Goal: Information Seeking & Learning: Learn about a topic

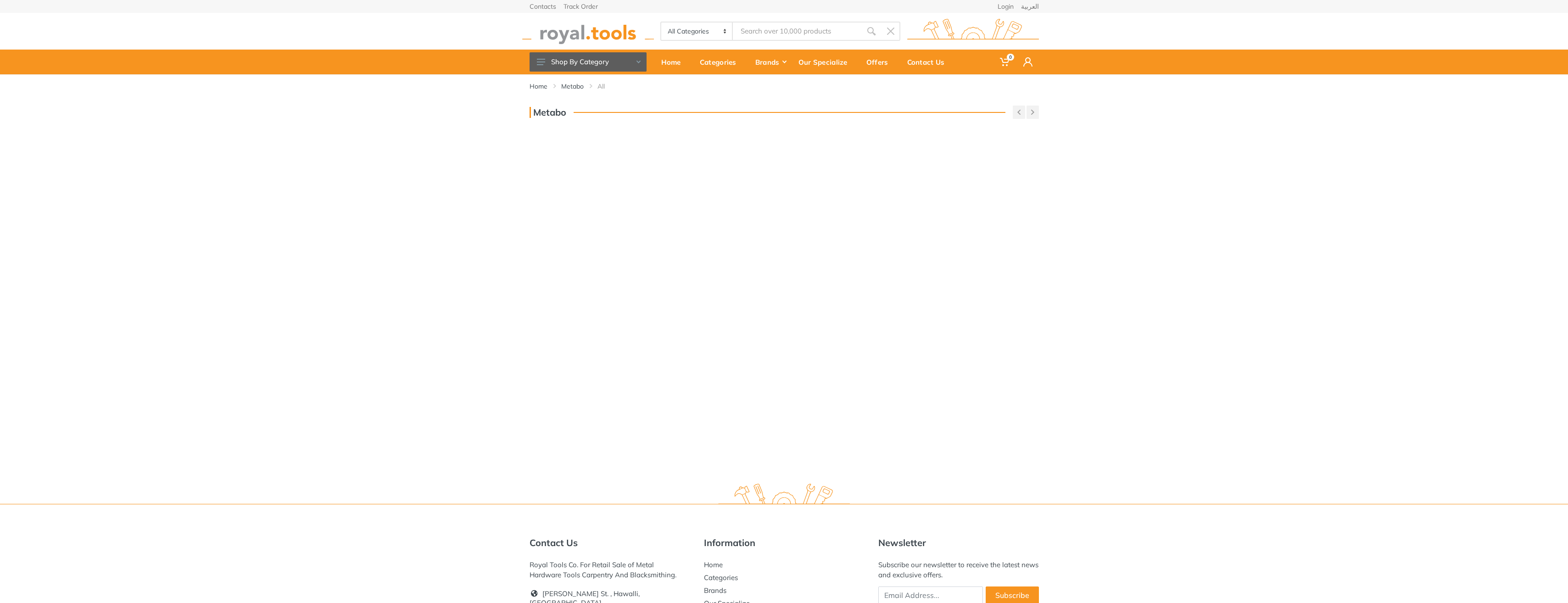
click at [764, 29] on input "Site search" at bounding box center [797, 31] width 129 height 20
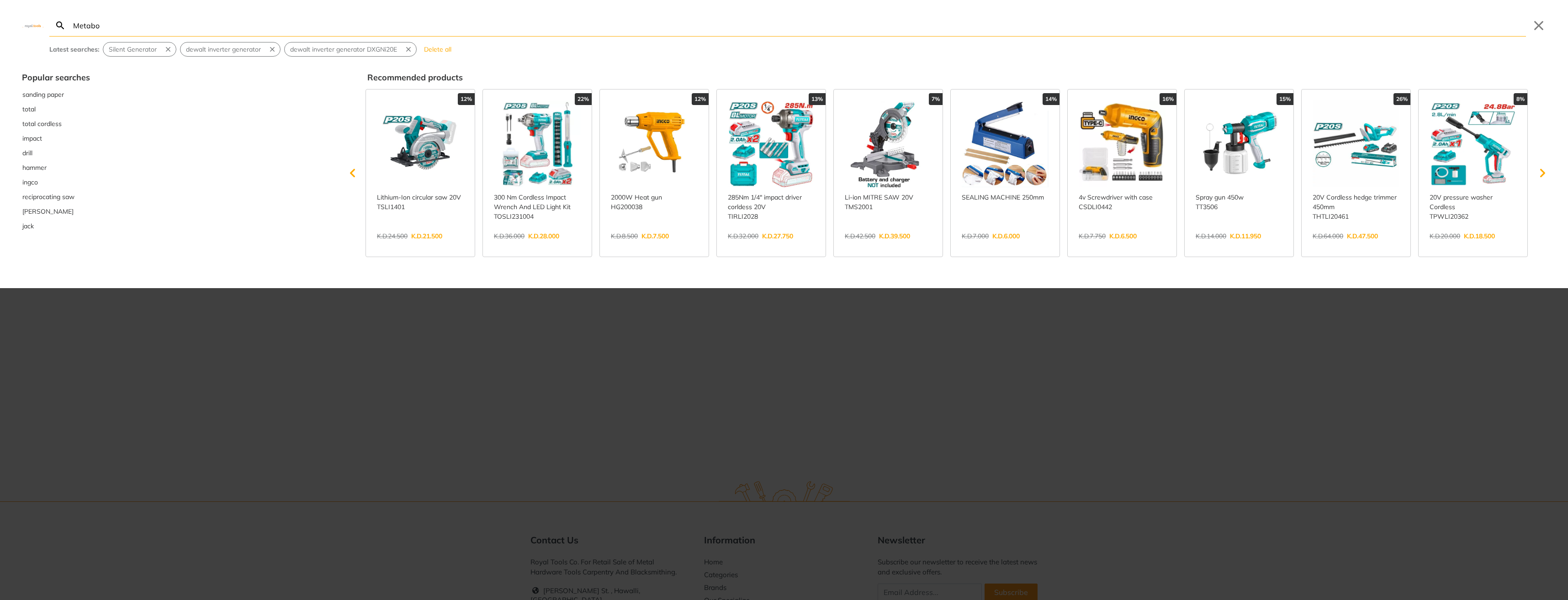
type input "Metabo"
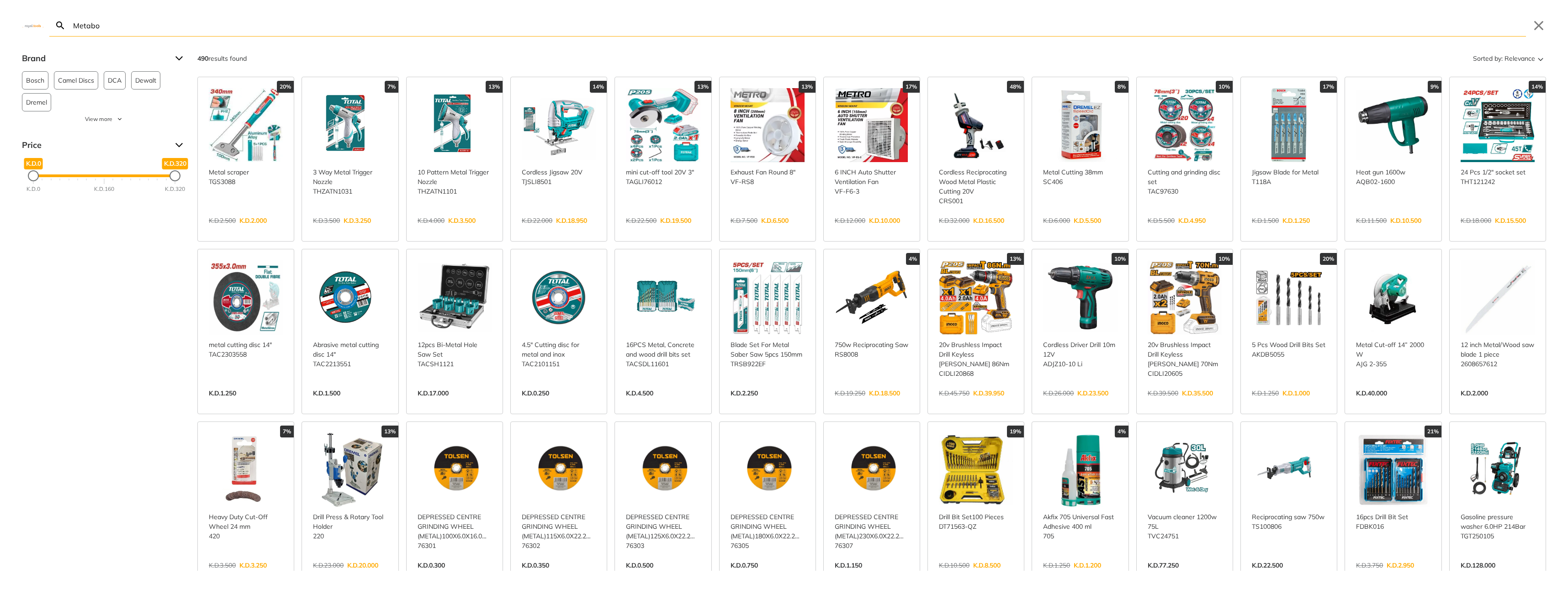
click at [59, 30] on icon "Search" at bounding box center [60, 26] width 11 height 11
click at [57, 24] on icon "Search" at bounding box center [60, 25] width 8 height 8
click at [191, 24] on input "Metabo" at bounding box center [799, 26] width 1455 height 21
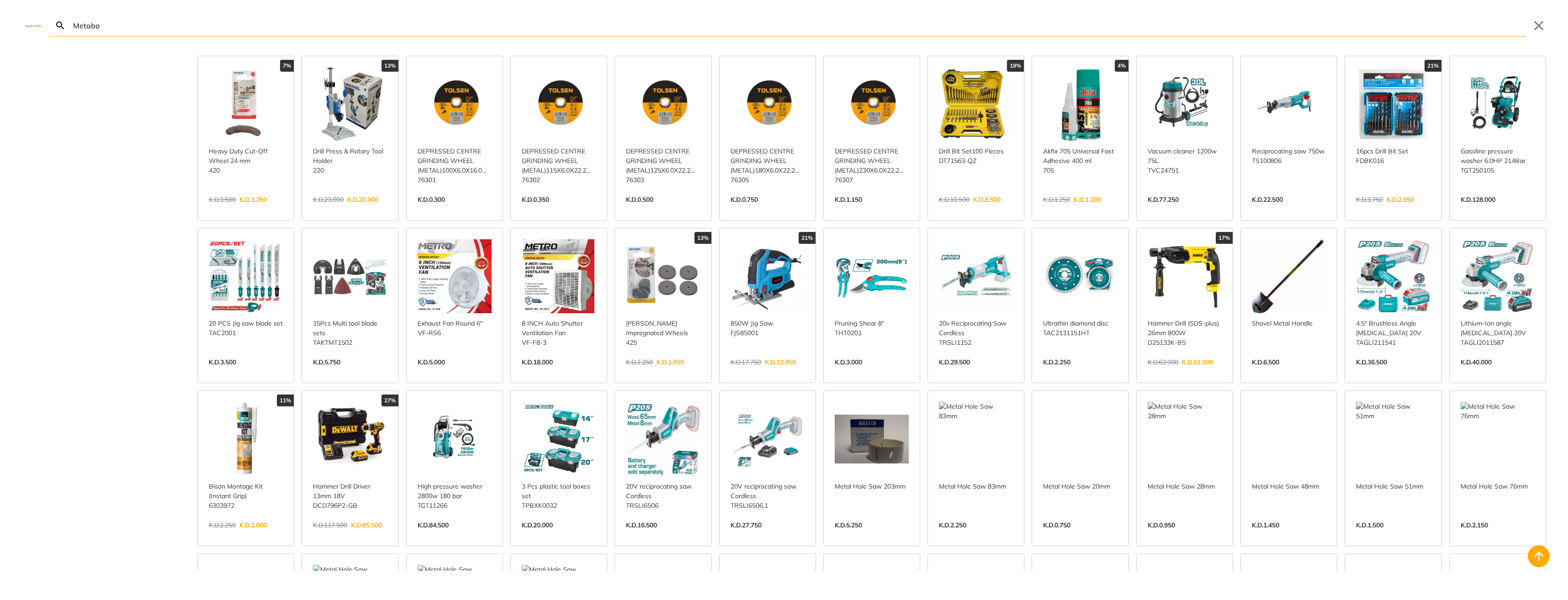
scroll to position [543, 0]
